Goal: Navigation & Orientation: Find specific page/section

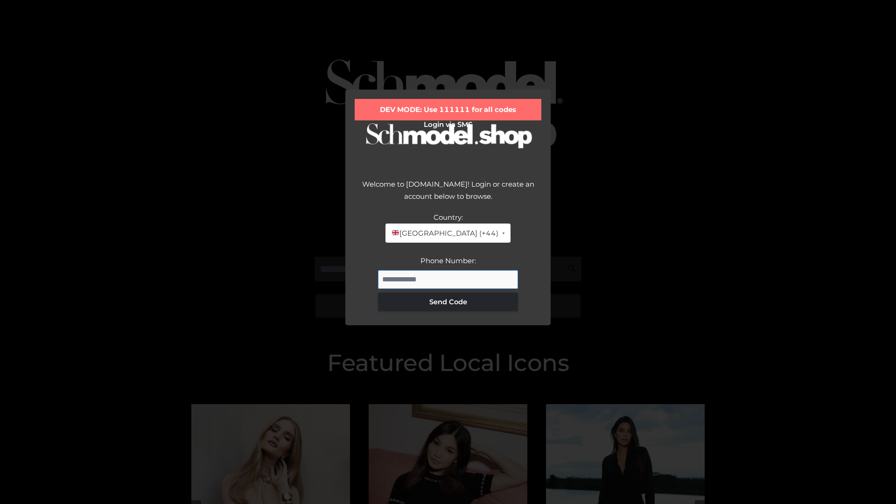
click at [448, 279] on input "Phone Number:" at bounding box center [448, 279] width 140 height 19
type input "**********"
click at [448, 302] on button "Send Code" at bounding box center [448, 302] width 140 height 19
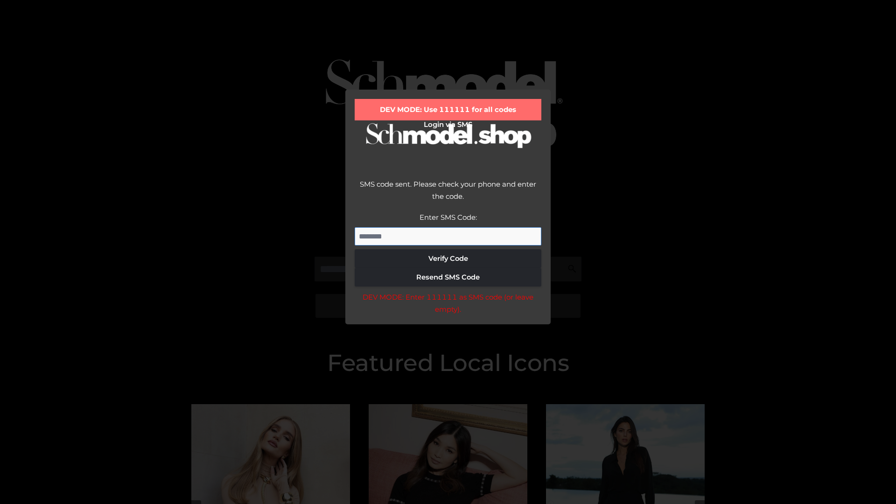
click at [448, 236] on input "Enter SMS Code:" at bounding box center [448, 236] width 187 height 19
type input "******"
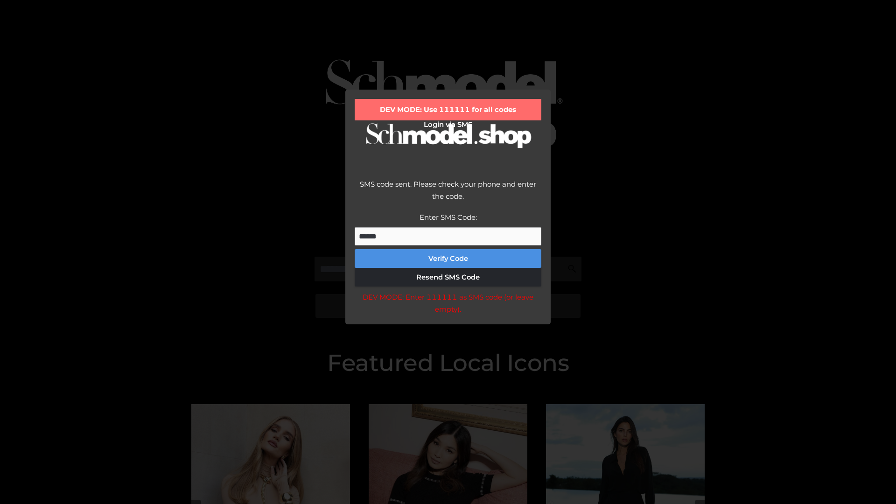
click at [448, 259] on button "Verify Code" at bounding box center [448, 258] width 187 height 19
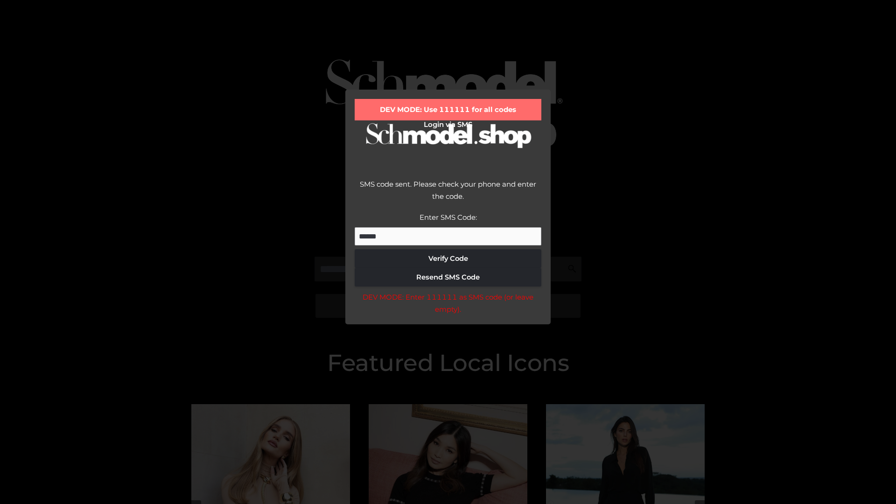
click at [448, 306] on div "DEV MODE: Enter 111111 as SMS code (or leave empty)." at bounding box center [448, 303] width 187 height 24
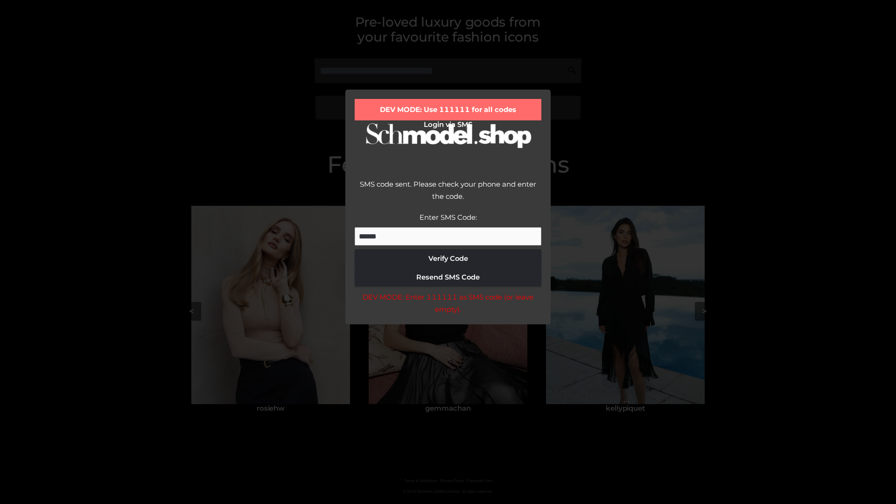
scroll to position [199, 0]
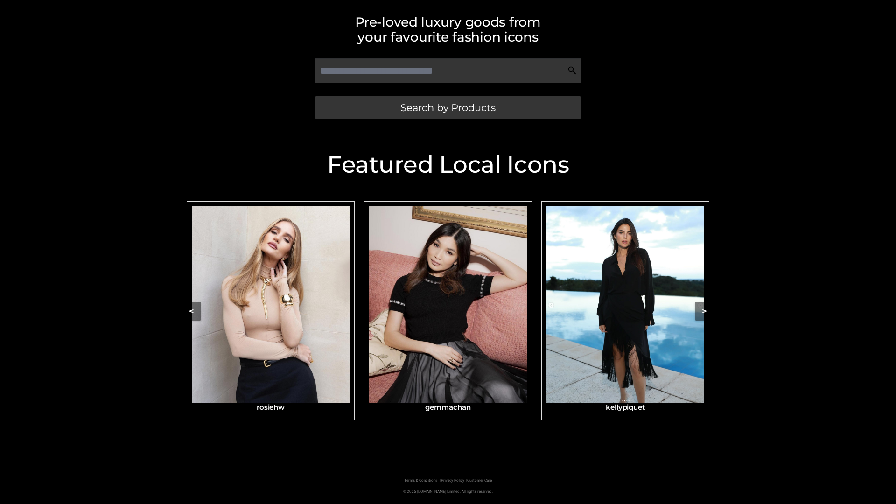
scroll to position [198, 0]
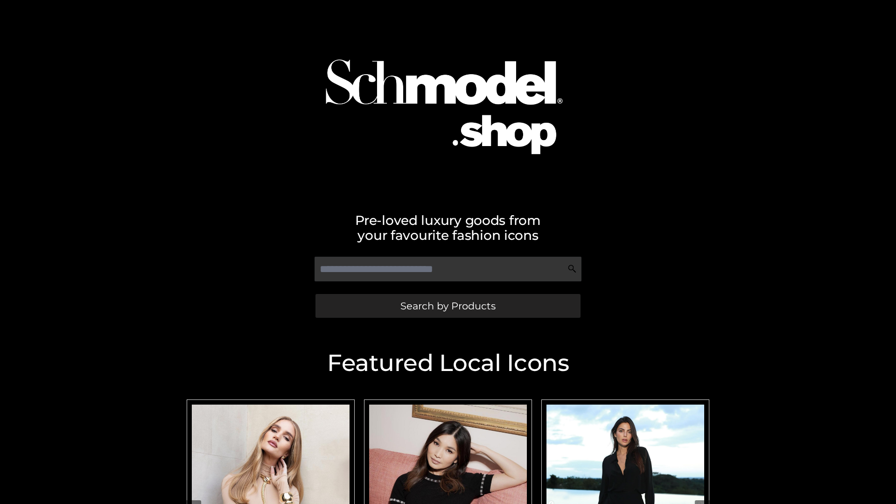
click at [448, 306] on span "Search by Products" at bounding box center [448, 306] width 95 height 10
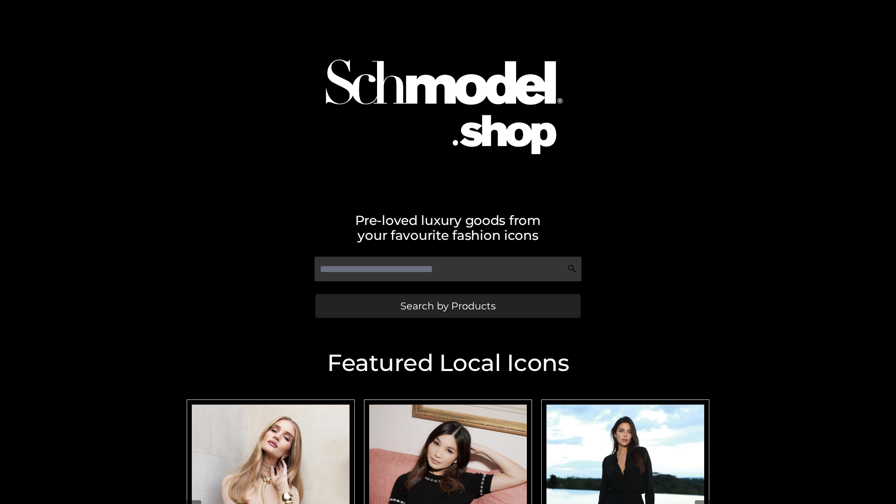
click at [448, 306] on span "Search by Products" at bounding box center [448, 306] width 95 height 10
